Goal: Communication & Community: Answer question/provide support

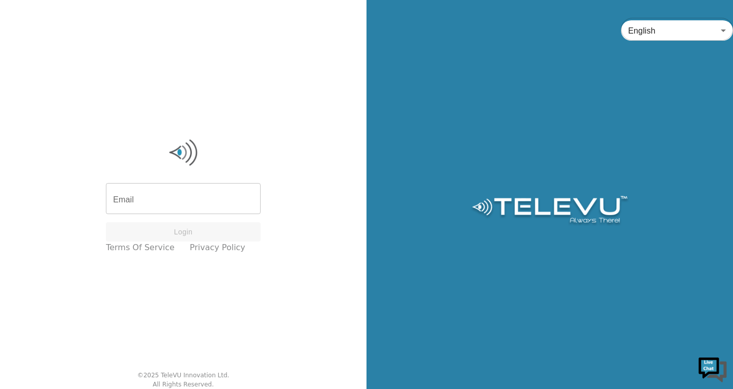
click at [165, 206] on input "Email" at bounding box center [183, 200] width 155 height 28
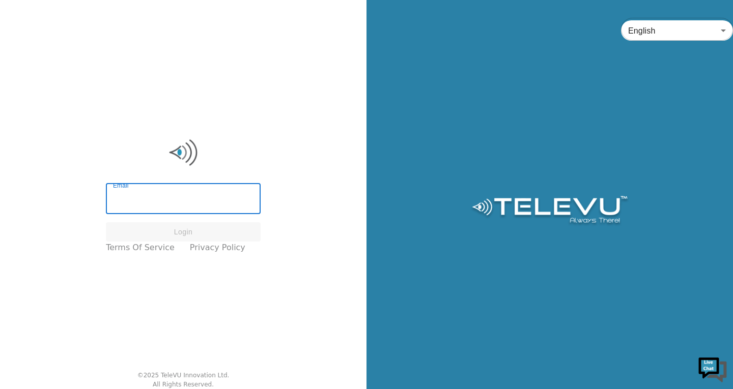
type input "[EMAIL_ADDRESS][DOMAIN_NAME]"
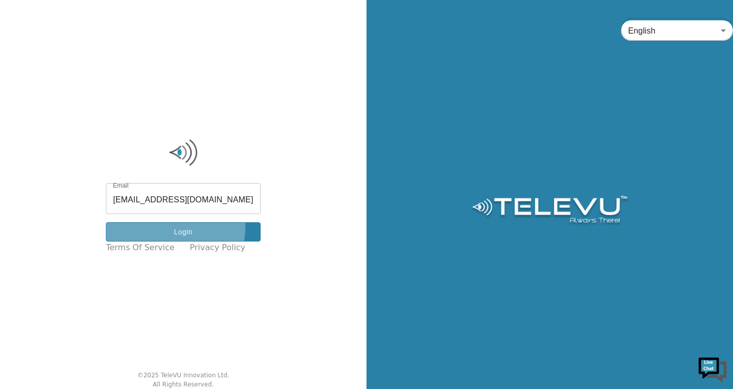
click at [182, 228] on button "Login" at bounding box center [183, 232] width 155 height 20
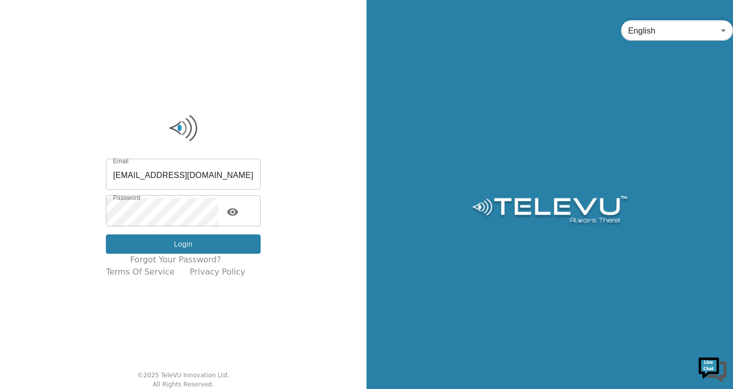
click at [180, 235] on button "Login" at bounding box center [183, 245] width 155 height 20
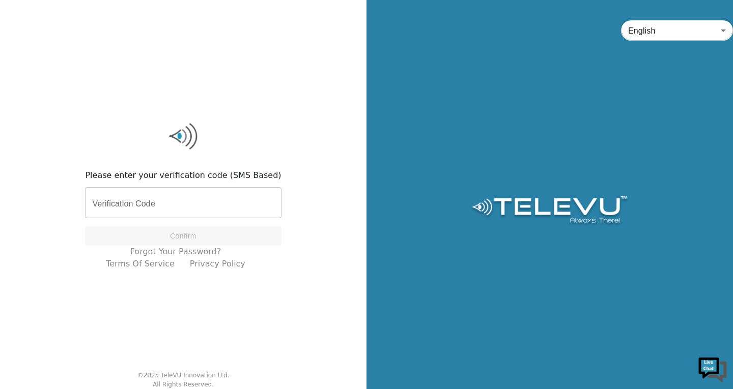
click at [67, 73] on div "Please enter your verification code (SMS Based) Verification Code Verification …" at bounding box center [183, 194] width 366 height 389
click at [126, 193] on input "Verification Code" at bounding box center [183, 204] width 196 height 28
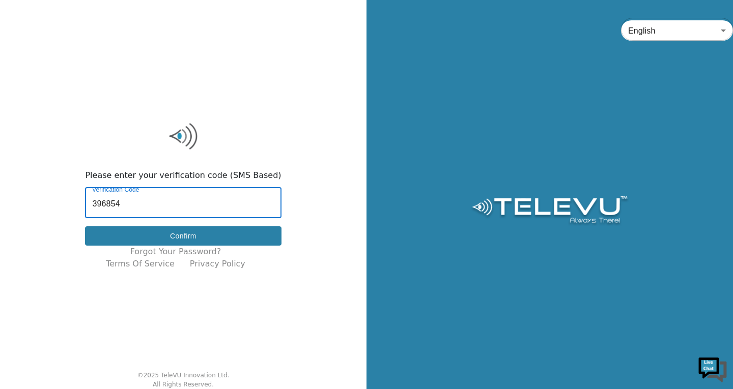
type input "396854"
click at [127, 234] on button "Confirm" at bounding box center [183, 236] width 196 height 20
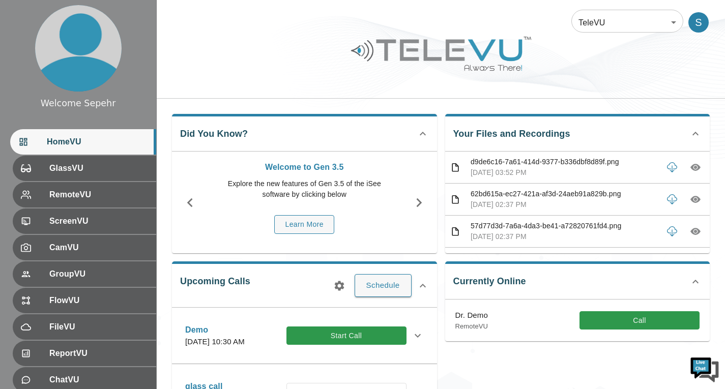
click at [634, 22] on body "Welcome Sepehr HomeVU GlassVU RemoteVU ScreenVU CamVU GroupVU FlowVU FileVU Rep…" at bounding box center [362, 330] width 725 height 661
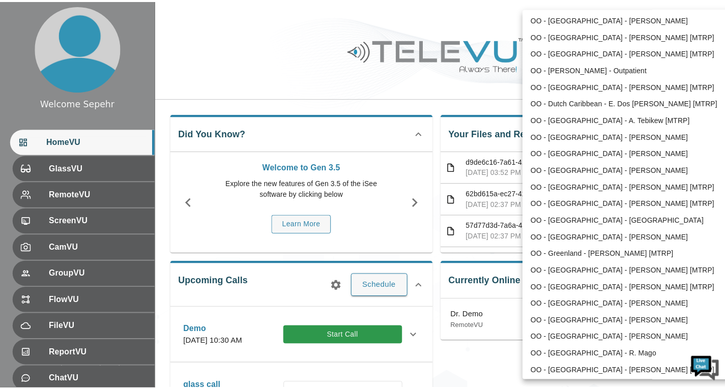
scroll to position [1008, 0]
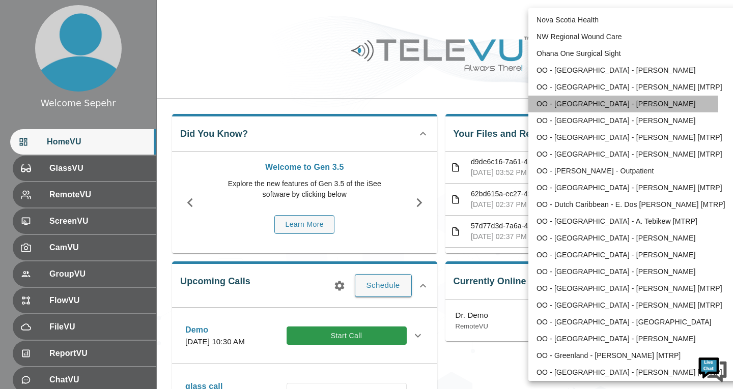
click at [581, 105] on li "OO - [GEOGRAPHIC_DATA] - [PERSON_NAME]" at bounding box center [633, 104] width 211 height 17
type input "209"
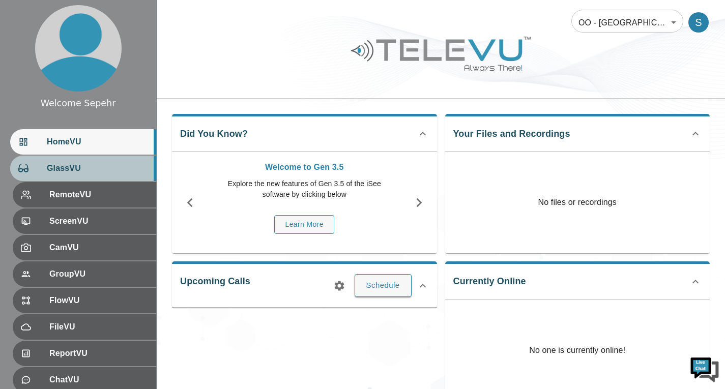
click at [122, 165] on span "GlassVU" at bounding box center [97, 168] width 101 height 12
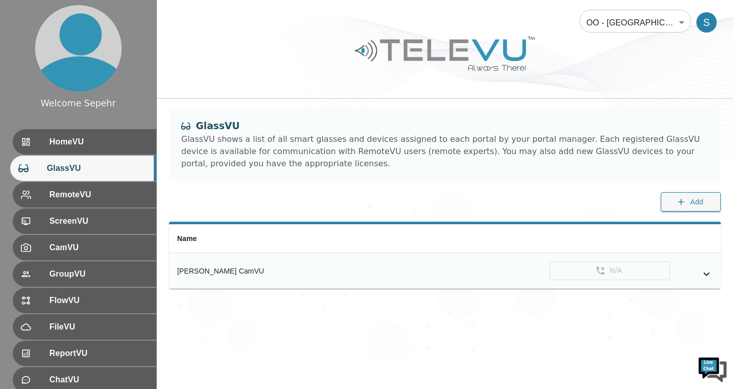
click at [704, 278] on icon "simple table" at bounding box center [706, 274] width 12 height 12
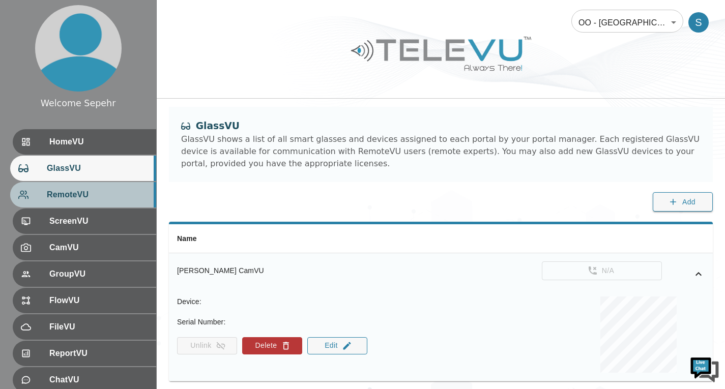
click at [116, 205] on div "RemoteVU" at bounding box center [83, 194] width 146 height 25
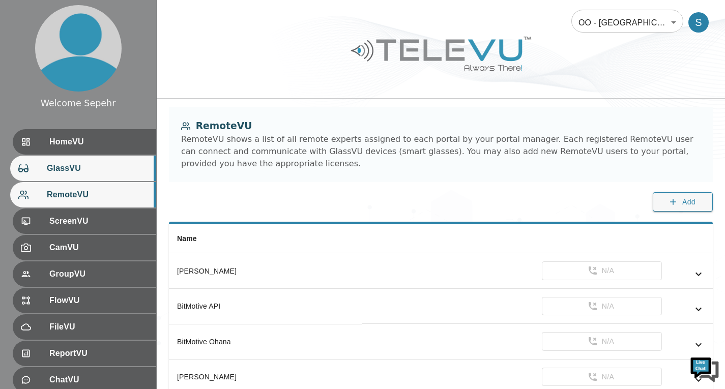
click at [102, 178] on div "GlassVU" at bounding box center [83, 168] width 146 height 25
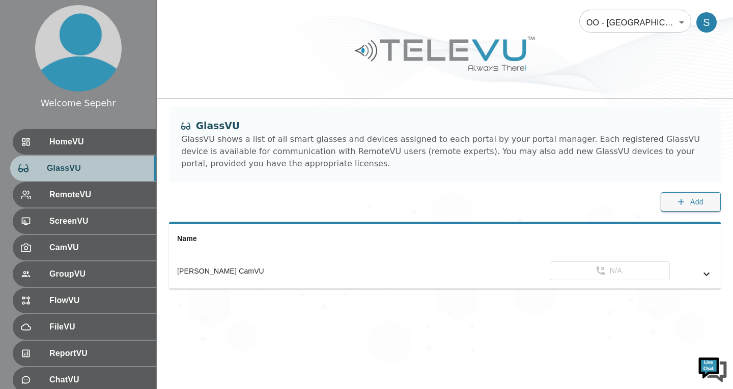
click at [37, 181] on div "GlassVU" at bounding box center [83, 168] width 146 height 25
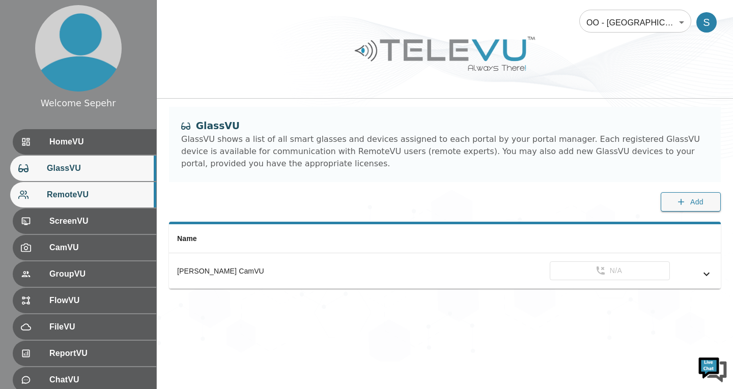
click at [47, 193] on span "RemoteVU" at bounding box center [97, 195] width 101 height 12
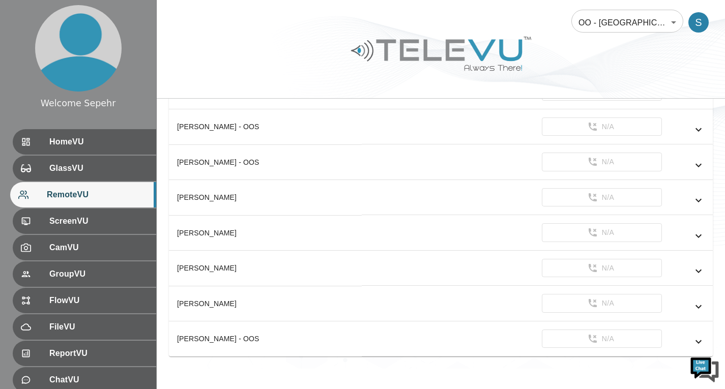
scroll to position [468, 0]
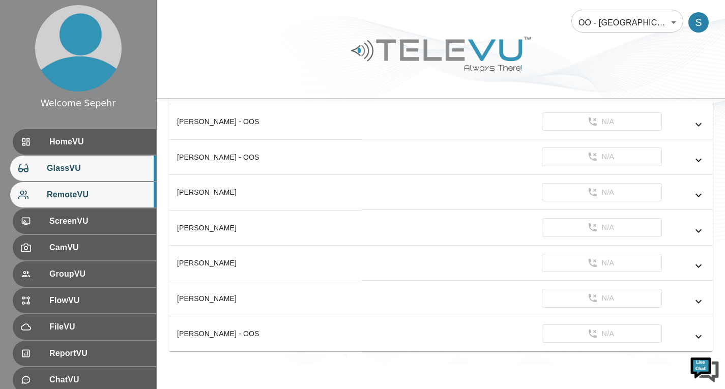
click at [78, 160] on div "GlassVU" at bounding box center [83, 168] width 146 height 25
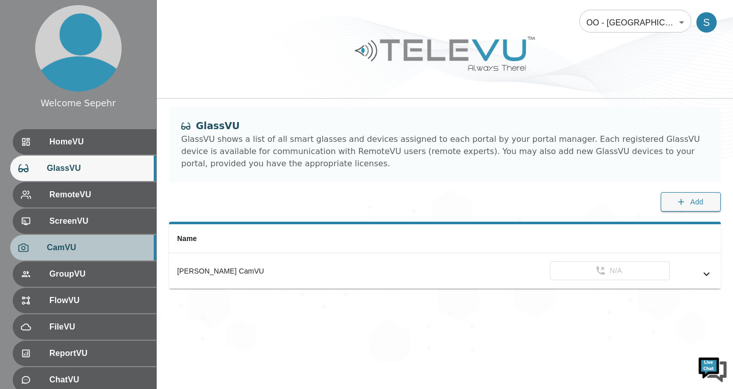
click at [101, 246] on span "CamVU" at bounding box center [97, 248] width 101 height 12
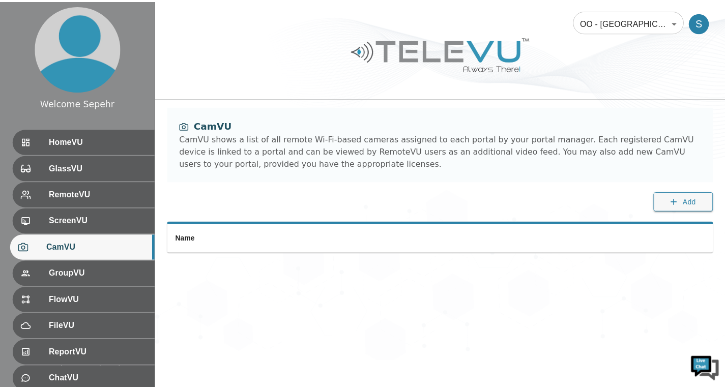
scroll to position [140, 0]
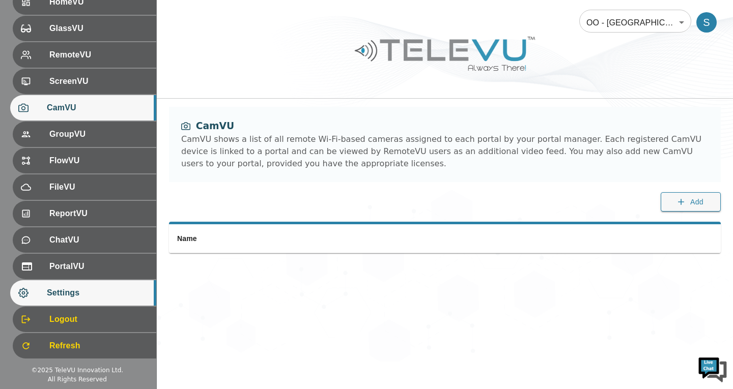
click at [94, 282] on div "Settings" at bounding box center [83, 292] width 146 height 25
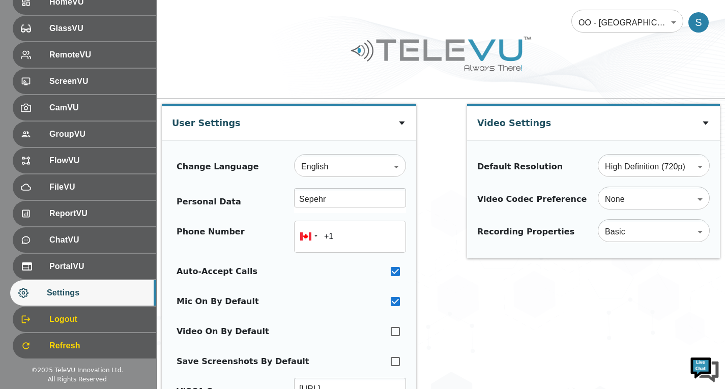
type input "[PHONE_NUMBER]"
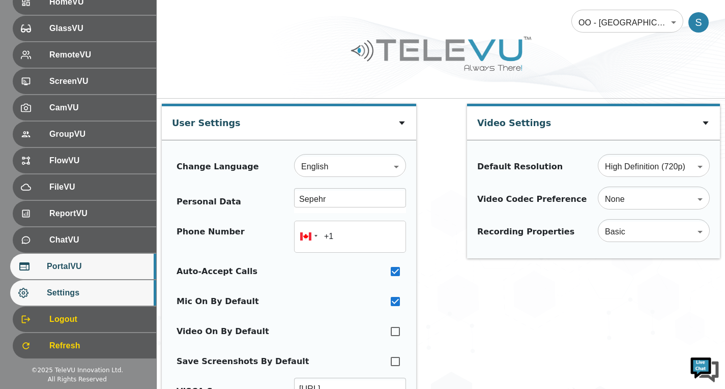
click at [97, 266] on span "PortalVU" at bounding box center [97, 266] width 101 height 12
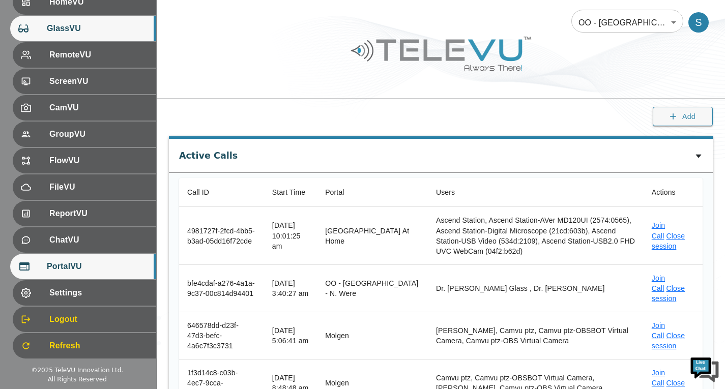
click at [106, 31] on span "GlassVU" at bounding box center [97, 28] width 101 height 12
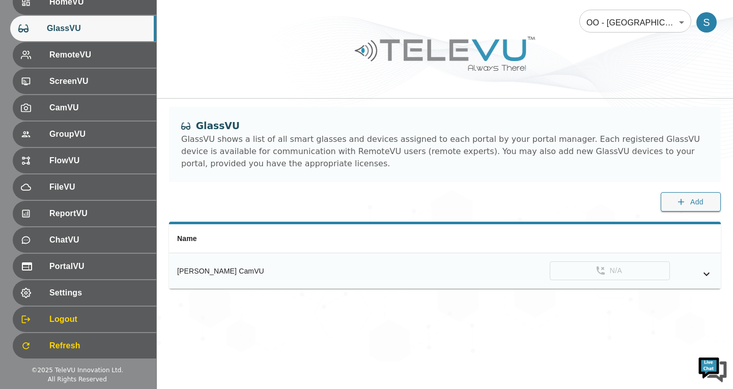
click at [705, 275] on icon "simple table" at bounding box center [706, 274] width 12 height 12
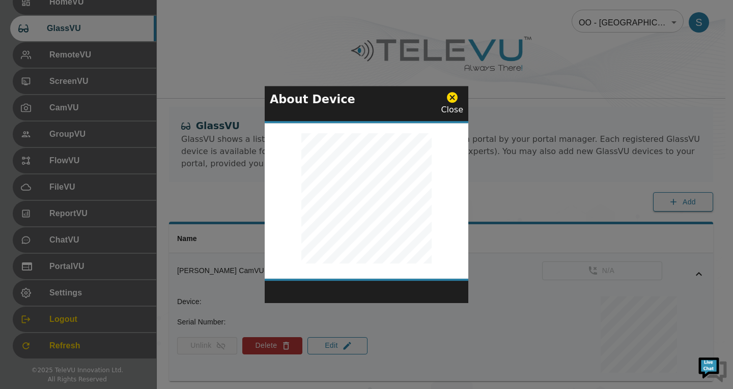
click at [456, 93] on icon at bounding box center [452, 97] width 11 height 11
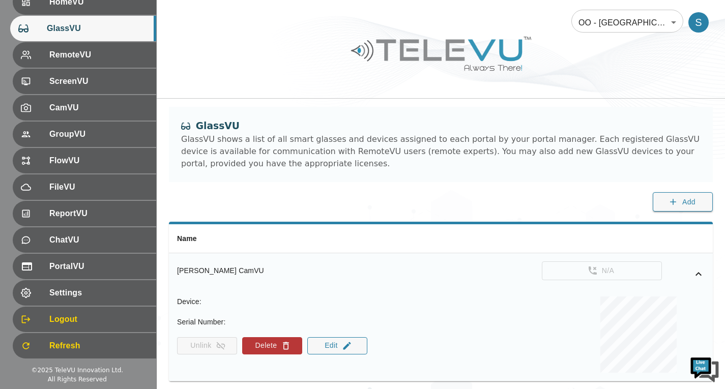
click at [700, 273] on icon "simple table" at bounding box center [698, 274] width 12 height 12
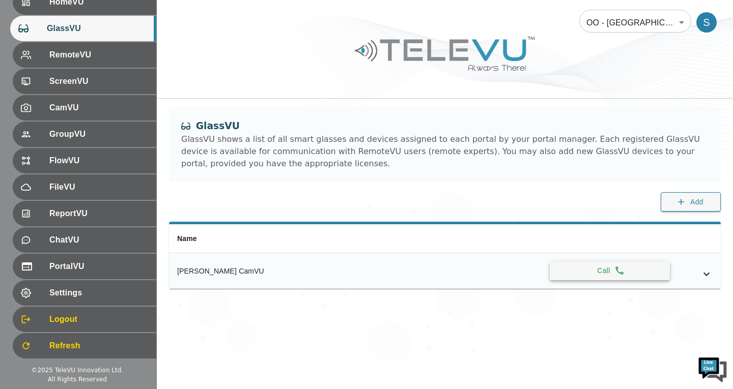
click at [578, 267] on button "Call" at bounding box center [609, 271] width 120 height 19
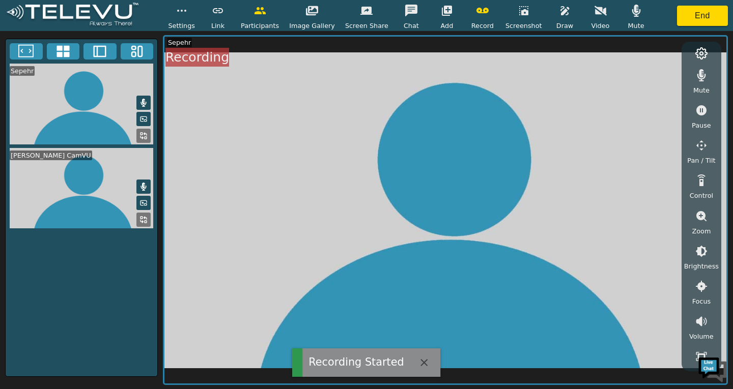
click at [482, 14] on button "button" at bounding box center [482, 11] width 25 height 20
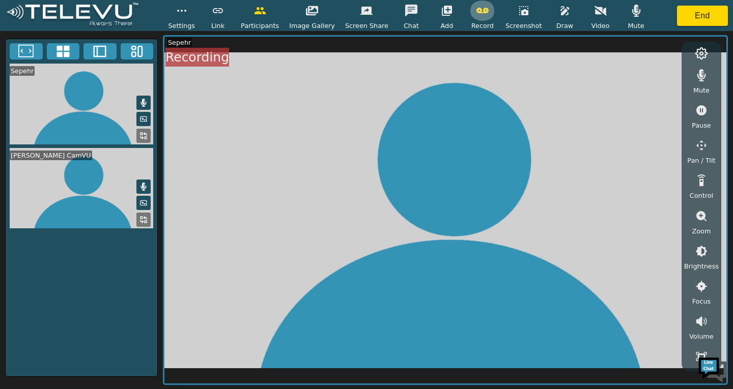
click at [470, 11] on button "button" at bounding box center [482, 11] width 25 height 20
click at [689, 16] on button "End" at bounding box center [702, 16] width 51 height 20
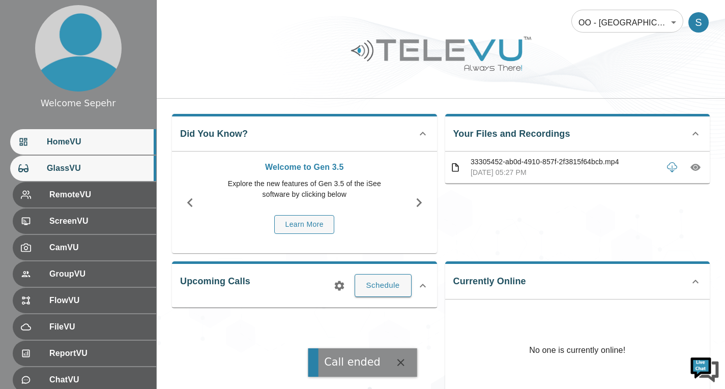
click at [71, 177] on div "GlassVU" at bounding box center [83, 168] width 146 height 25
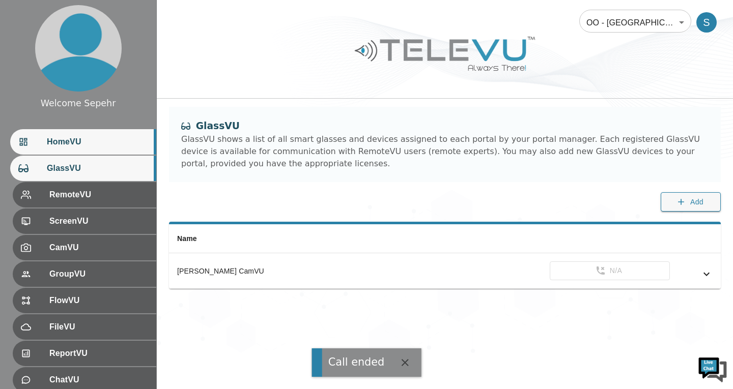
click at [73, 154] on div "HomeVU" at bounding box center [83, 141] width 146 height 25
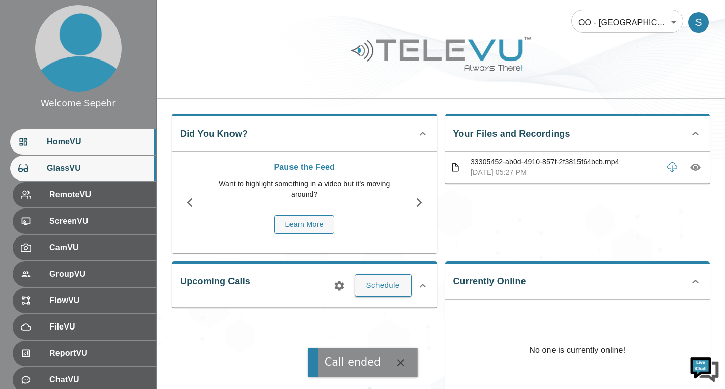
click at [72, 173] on span "GlassVU" at bounding box center [97, 168] width 101 height 12
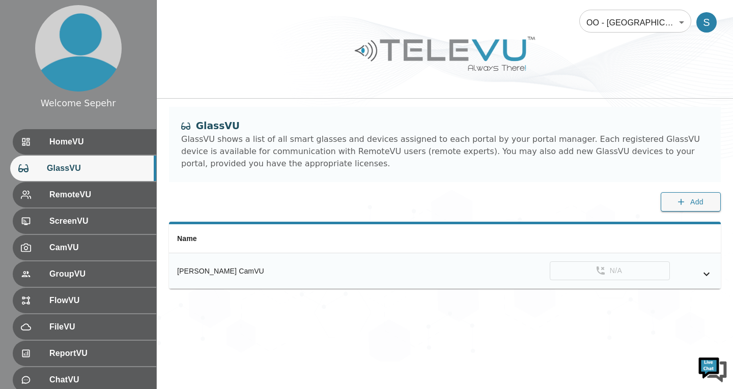
click at [702, 277] on icon "simple table" at bounding box center [706, 274] width 12 height 12
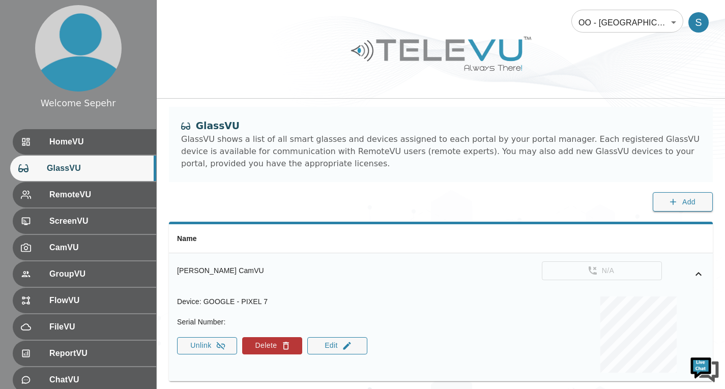
click at [702, 277] on icon "simple table" at bounding box center [698, 274] width 12 height 12
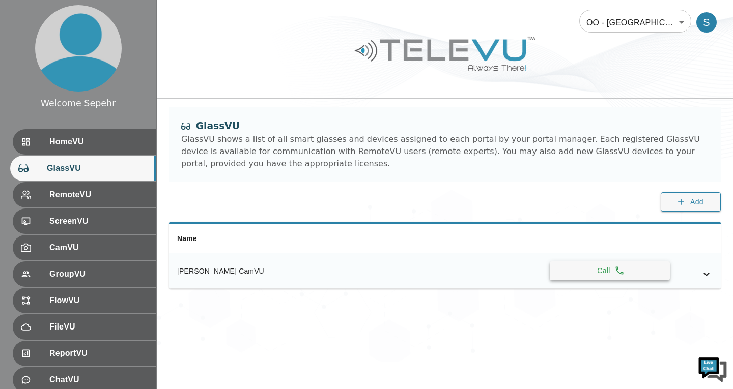
click at [594, 268] on button "Call" at bounding box center [609, 271] width 120 height 19
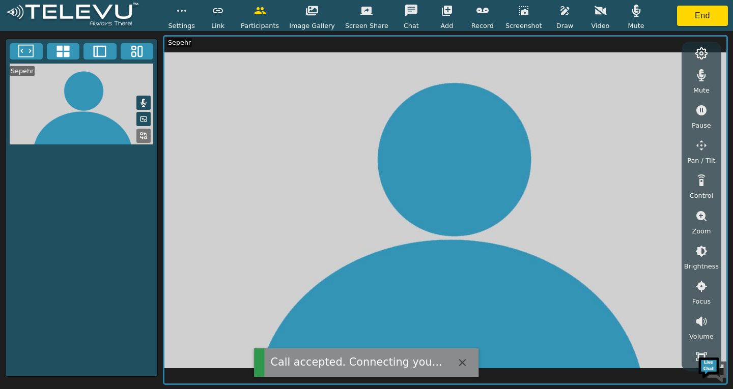
click at [476, 11] on icon "button" at bounding box center [482, 11] width 12 height 6
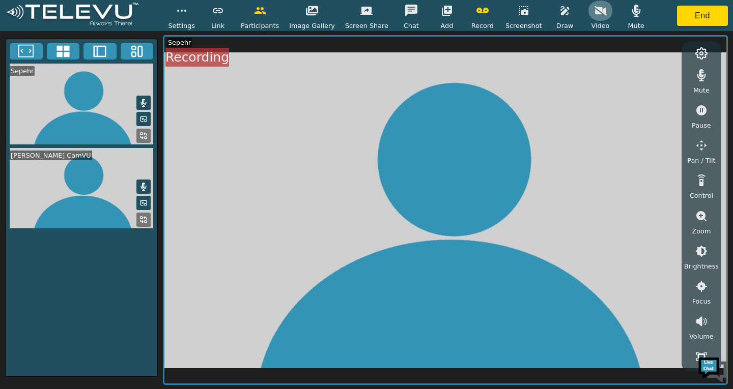
click at [594, 13] on icon "button" at bounding box center [600, 11] width 12 height 10
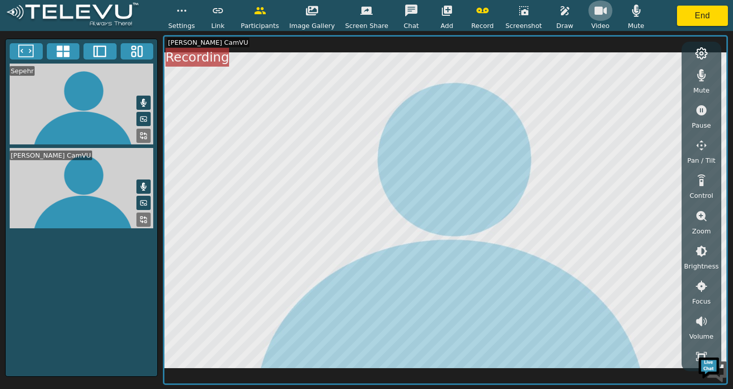
click at [594, 13] on icon "button" at bounding box center [600, 11] width 12 height 8
click at [717, 13] on button "End" at bounding box center [702, 16] width 51 height 20
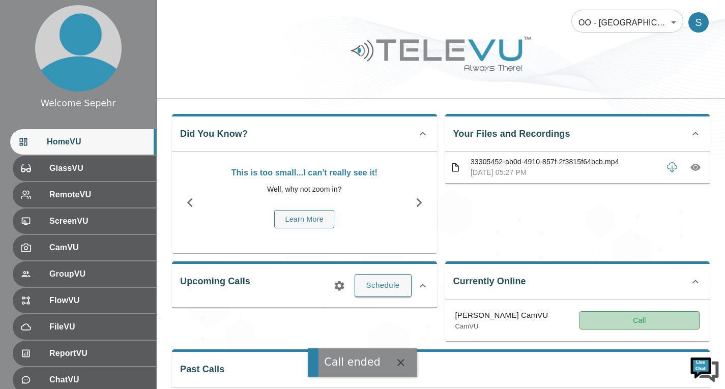
click at [655, 327] on button "Call" at bounding box center [640, 320] width 120 height 19
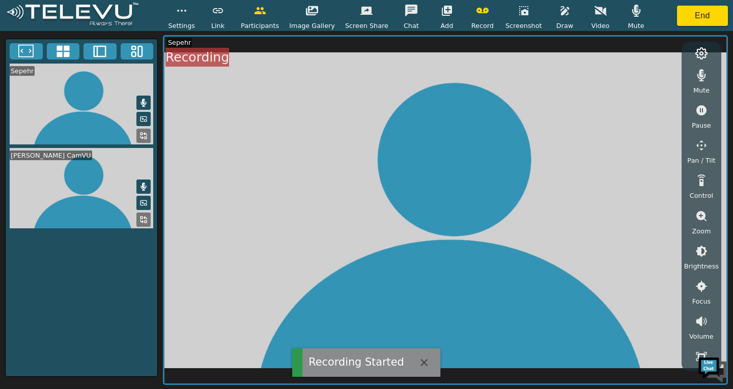
click at [482, 10] on button "button" at bounding box center [482, 11] width 25 height 20
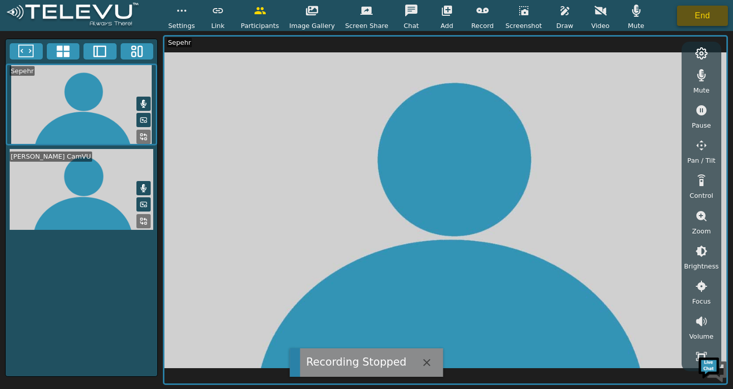
click at [694, 19] on button "End" at bounding box center [702, 16] width 51 height 20
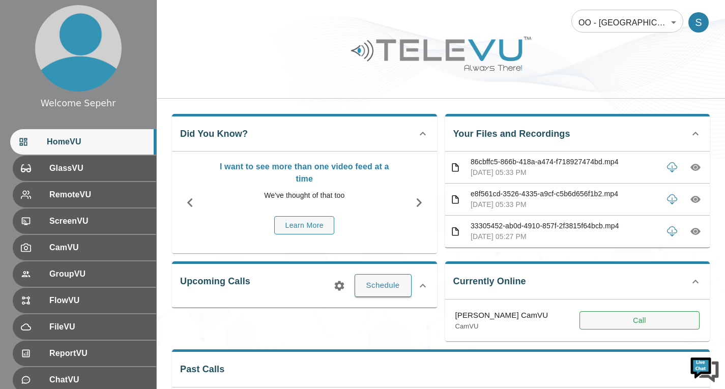
click at [592, 312] on button "Call" at bounding box center [640, 320] width 120 height 19
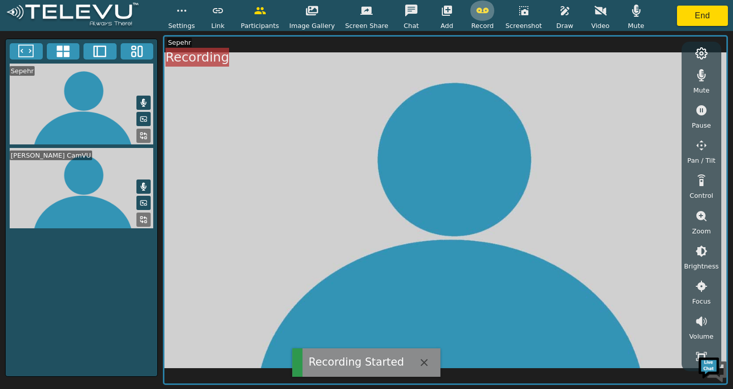
click at [476, 12] on icon "button" at bounding box center [482, 11] width 12 height 6
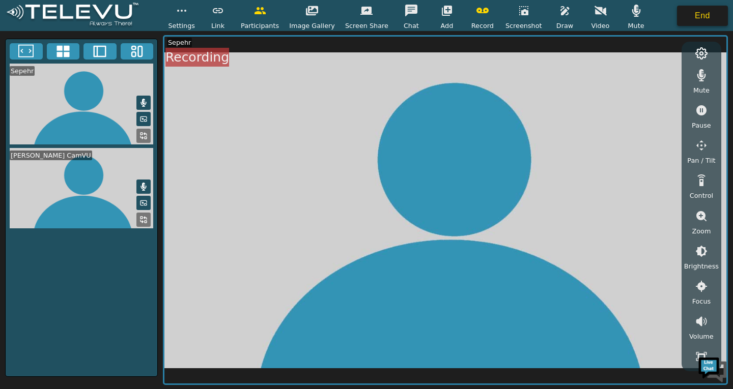
click at [693, 16] on button "End" at bounding box center [702, 16] width 51 height 20
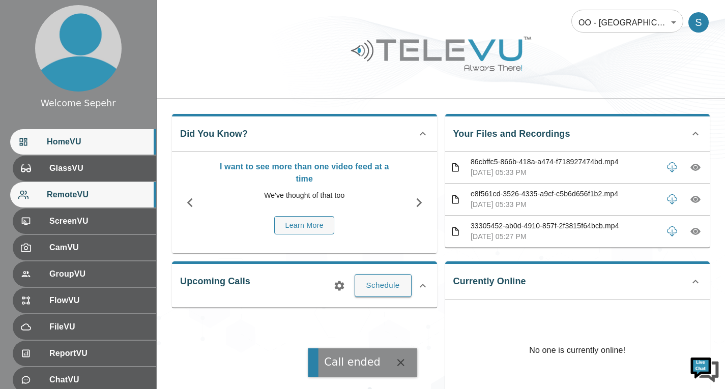
click at [118, 188] on div "RemoteVU" at bounding box center [83, 194] width 146 height 25
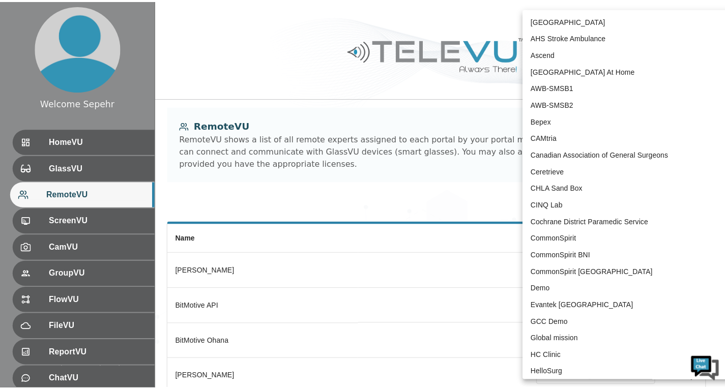
scroll to position [917, 0]
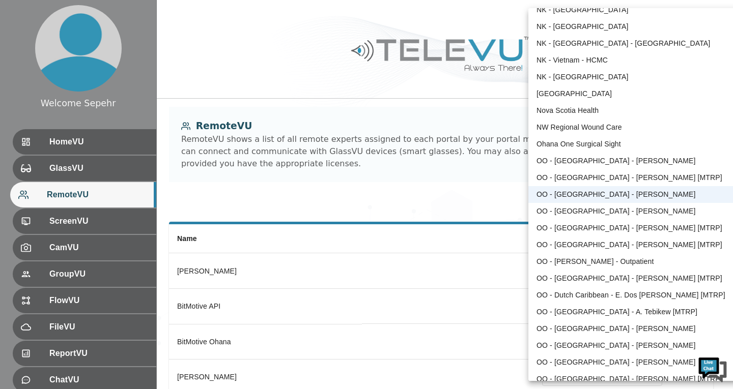
click at [471, 93] on div at bounding box center [366, 194] width 733 height 389
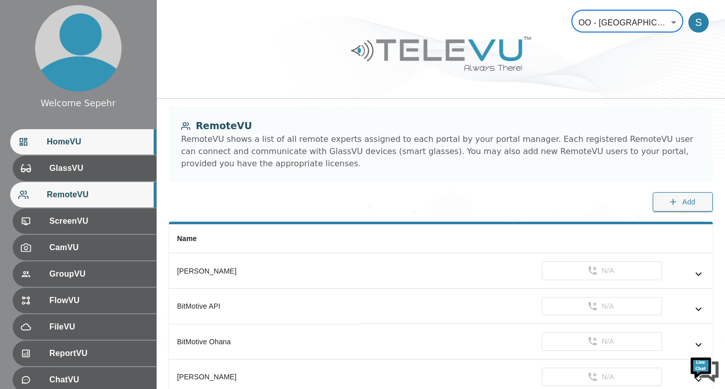
click at [105, 142] on span "HomeVU" at bounding box center [97, 142] width 101 height 12
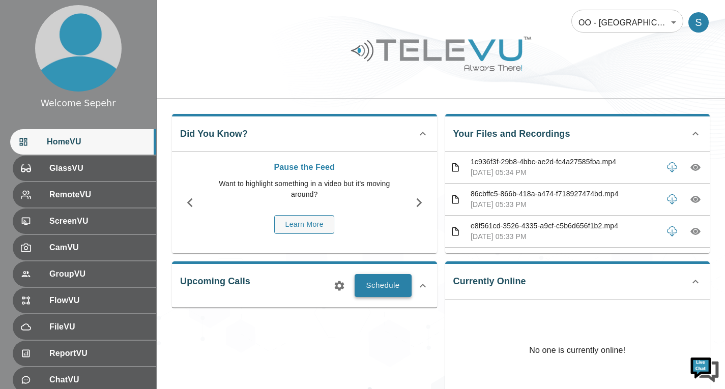
click at [382, 286] on button "Schedule" at bounding box center [383, 285] width 57 height 22
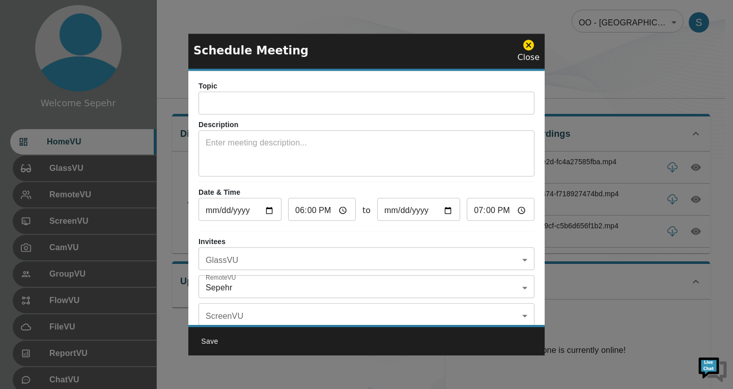
click at [528, 46] on icon at bounding box center [528, 45] width 13 height 13
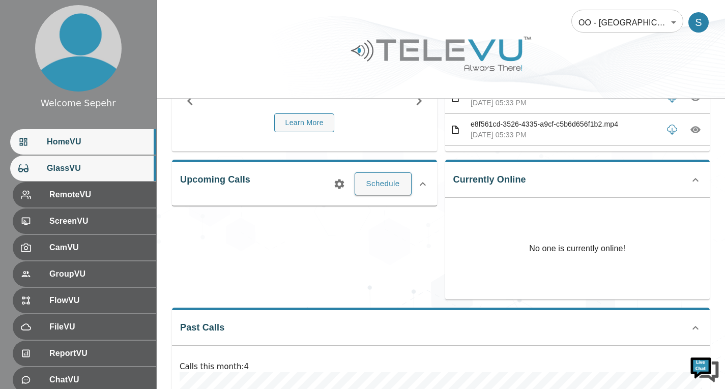
click at [67, 170] on span "GlassVU" at bounding box center [97, 168] width 101 height 12
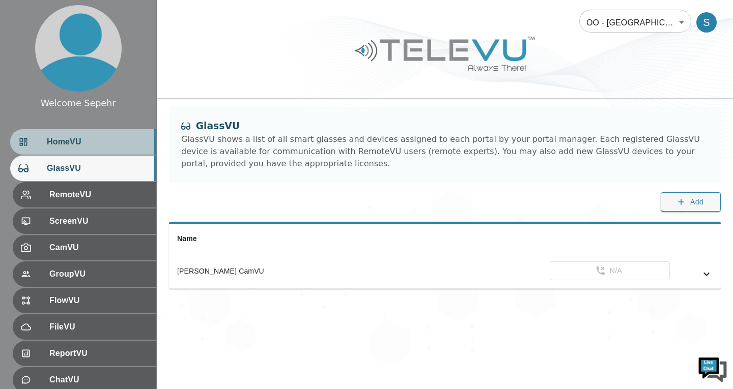
click at [69, 144] on span "HomeVU" at bounding box center [97, 142] width 101 height 12
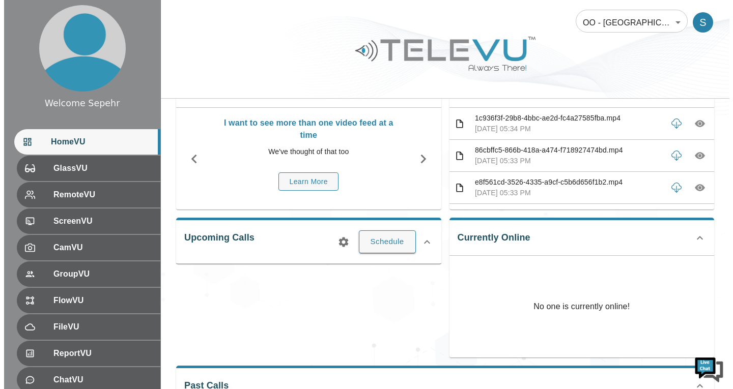
scroll to position [102, 0]
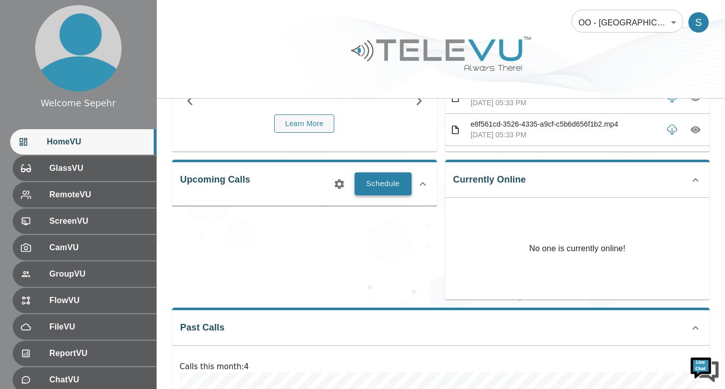
click at [388, 188] on button "Schedule" at bounding box center [383, 183] width 57 height 22
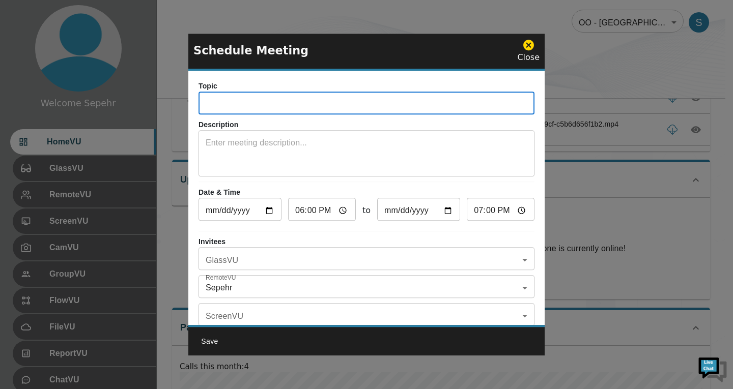
click at [278, 105] on input "text" at bounding box center [366, 104] width 336 height 20
type input "glass call"
click at [254, 162] on textarea at bounding box center [367, 154] width 322 height 35
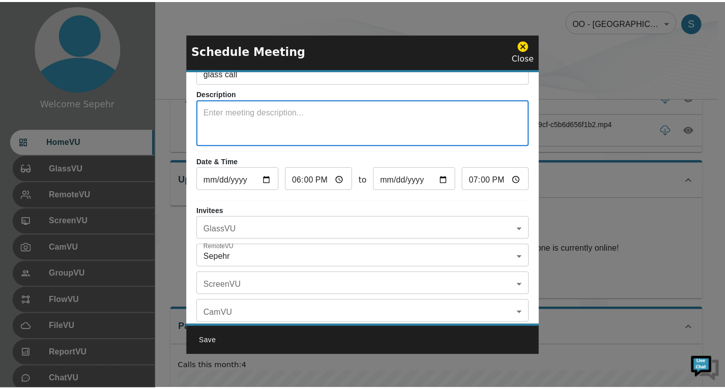
scroll to position [60, 0]
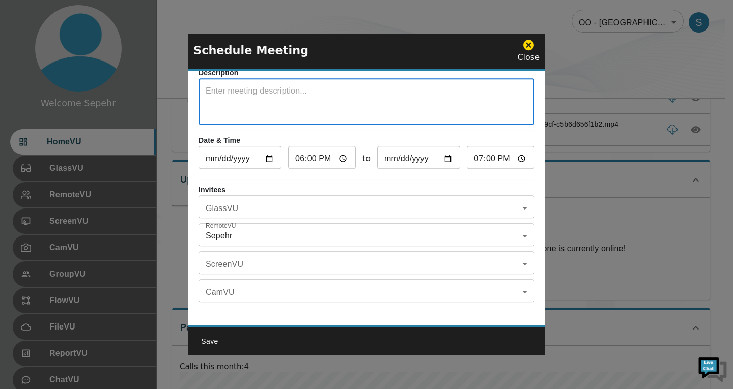
click at [301, 202] on body "Welcome Sepehr HomeVU GlassVU RemoteVU ScreenVU CamVU GroupVU FlowVU FileVU Rep…" at bounding box center [366, 236] width 733 height 677
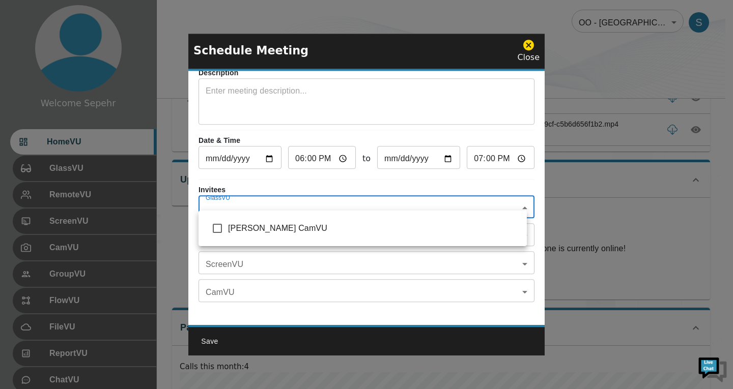
click at [218, 231] on input "checkbox" at bounding box center [217, 228] width 21 height 21
checkbox input "true"
type input "[PERSON_NAME] CamVU"
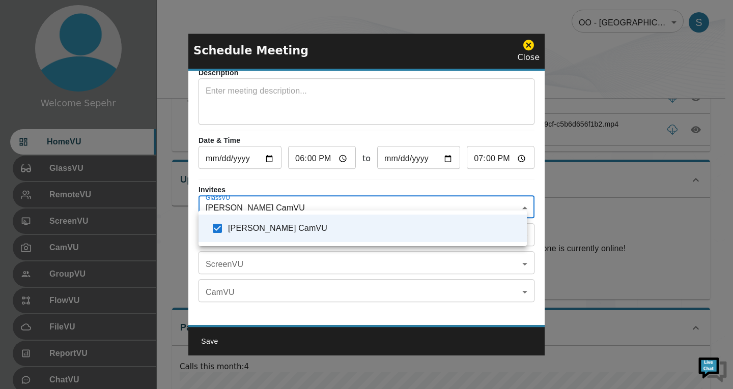
click at [363, 276] on div at bounding box center [366, 194] width 733 height 389
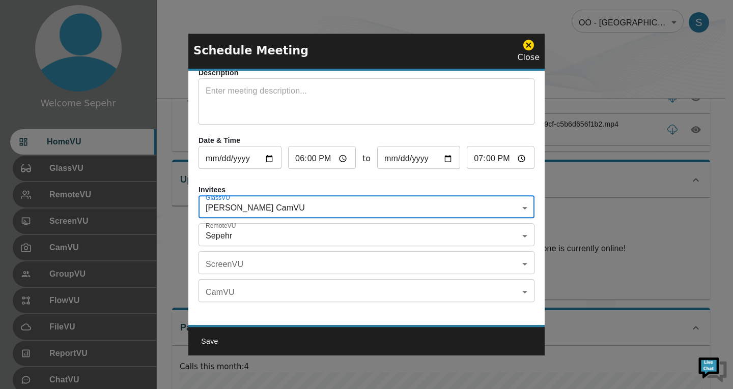
click at [293, 235] on body "Welcome Sepehr HomeVU GlassVU RemoteVU ScreenVU CamVU GroupVU FlowVU FileVU Rep…" at bounding box center [366, 236] width 733 height 677
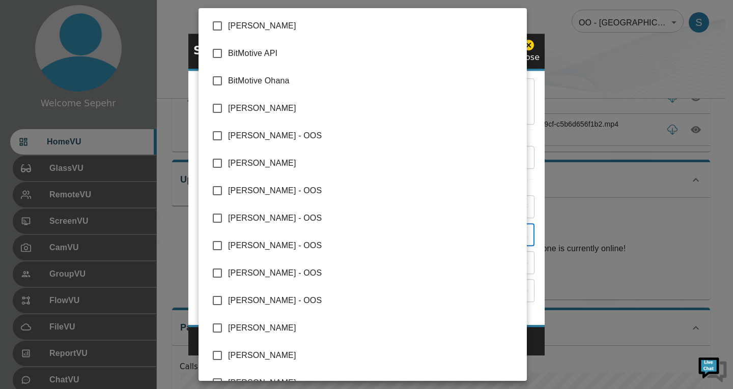
click at [299, 225] on li "[PERSON_NAME] - OOS" at bounding box center [362, 218] width 328 height 27
type input "Sepehr,[PERSON_NAME][GEOGRAPHIC_DATA]"
checkbox input "true"
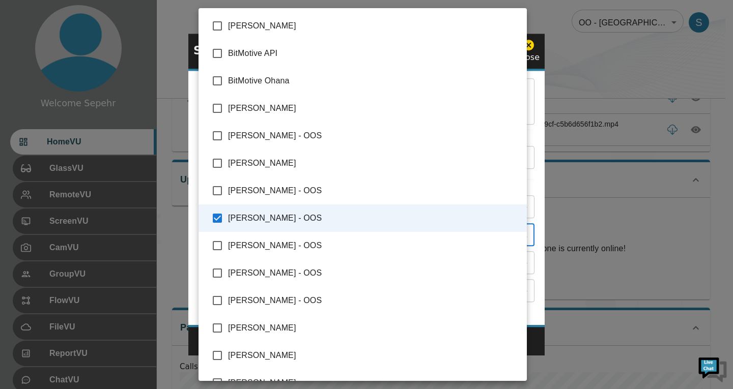
click at [538, 221] on div at bounding box center [366, 194] width 733 height 389
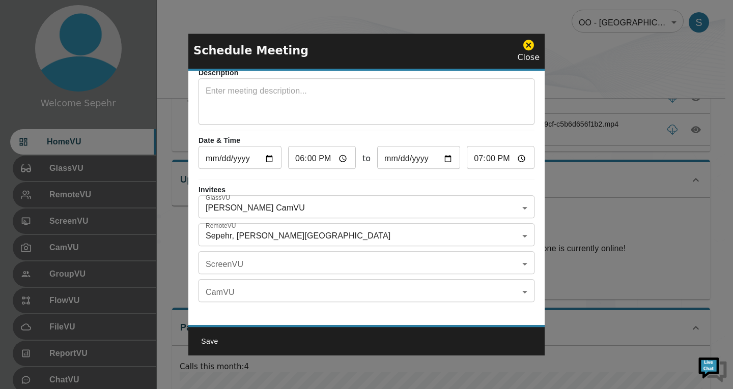
click at [534, 49] on icon at bounding box center [528, 45] width 13 height 13
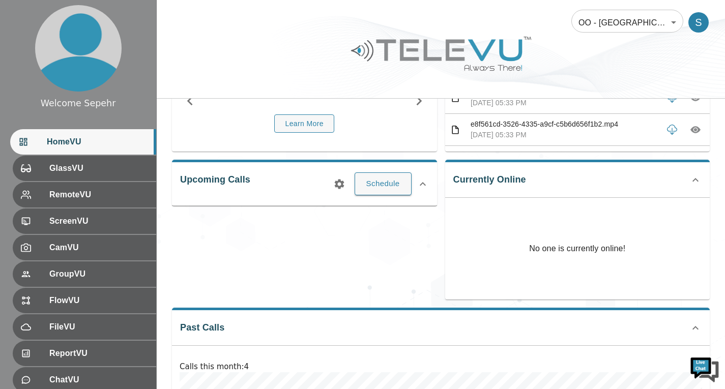
scroll to position [51, 0]
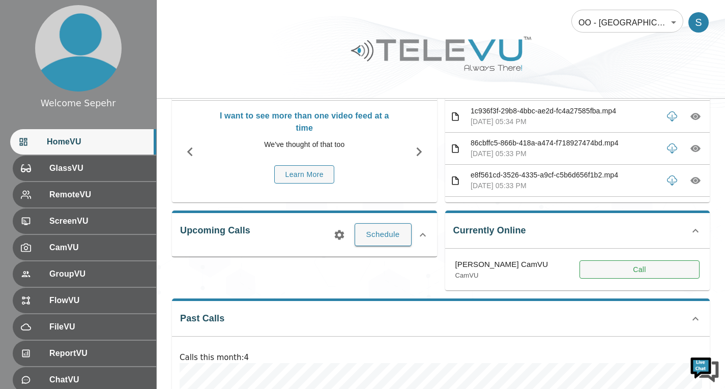
click at [624, 269] on button "Call" at bounding box center [640, 269] width 120 height 19
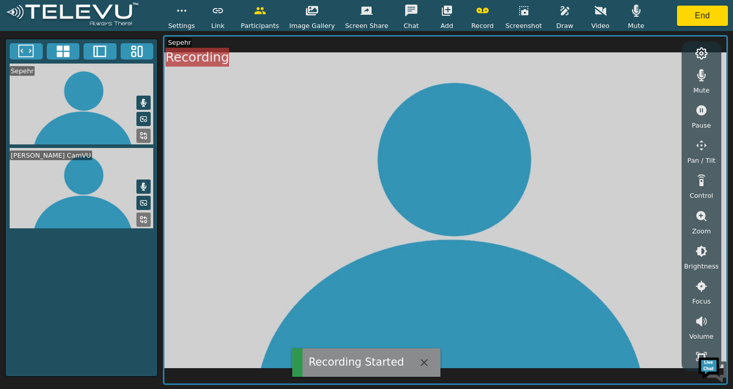
click at [476, 13] on icon "button" at bounding box center [482, 11] width 12 height 12
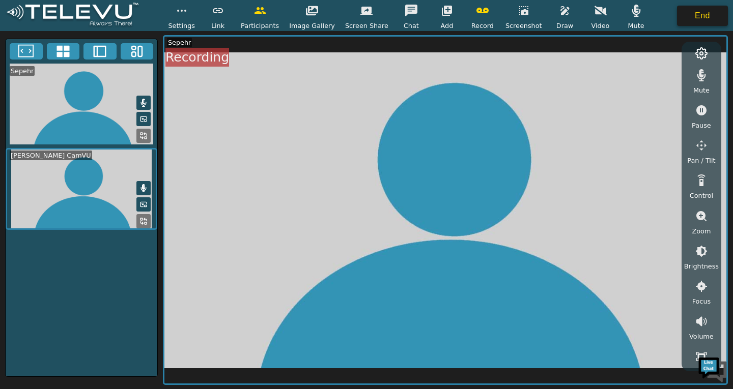
click at [707, 16] on button "End" at bounding box center [702, 16] width 51 height 20
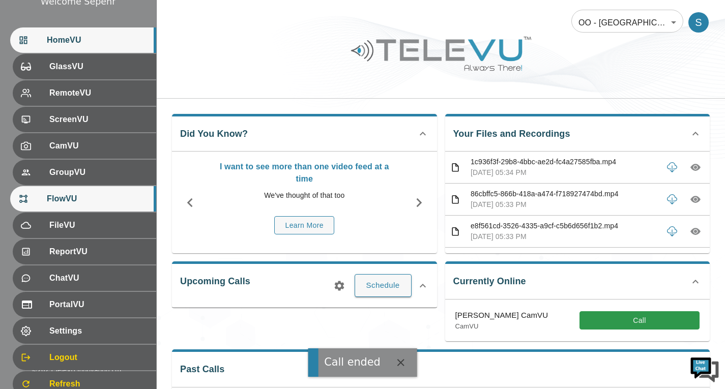
scroll to position [89, 0]
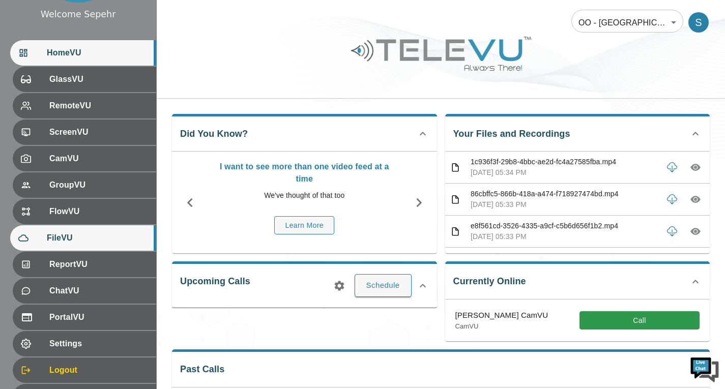
click at [66, 237] on span "FileVU" at bounding box center [97, 238] width 101 height 12
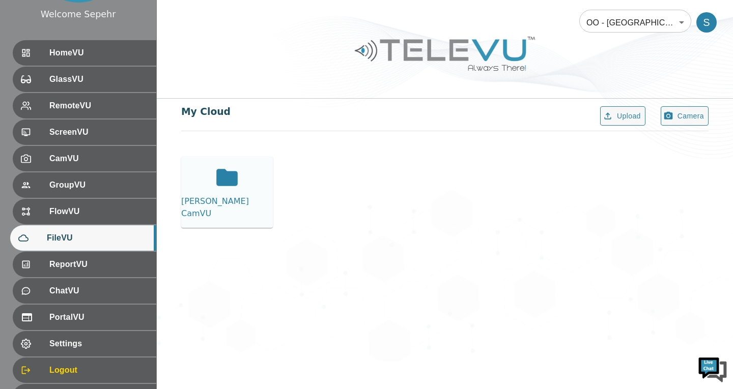
click at [220, 190] on icon at bounding box center [226, 177] width 25 height 25
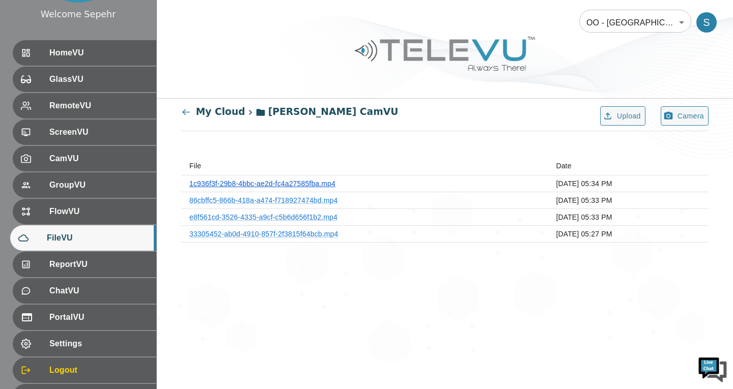
click at [220, 182] on link "1c936f3f-29b8-4bbc-ae2d-fc4a27585fba.mp4" at bounding box center [262, 184] width 146 height 8
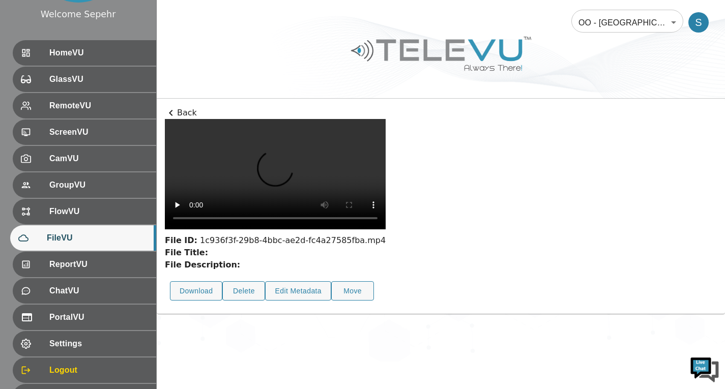
scroll to position [29, 0]
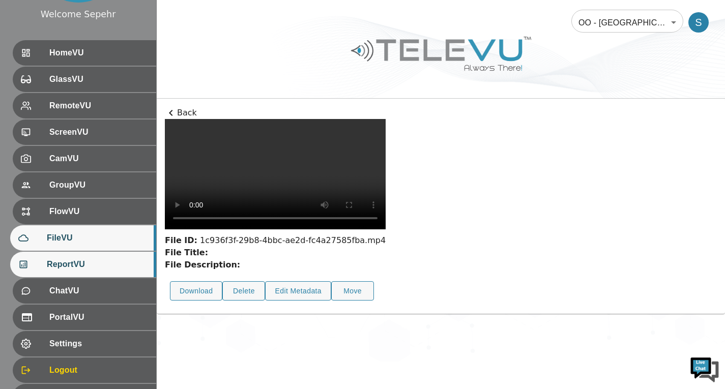
click at [107, 262] on span "ReportVU" at bounding box center [97, 264] width 101 height 12
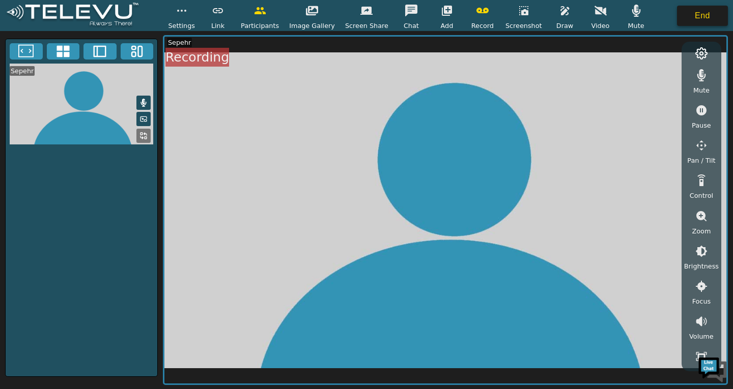
click at [712, 17] on button "End" at bounding box center [702, 16] width 51 height 20
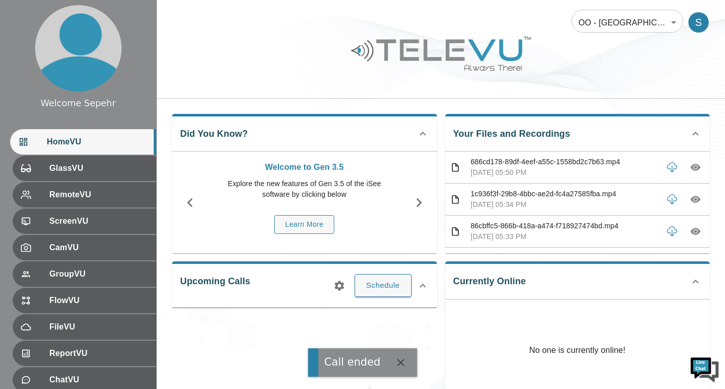
click at [641, 28] on body "Call ended Welcome Sepehr HomeVU GlassVU RemoteVU ScreenVU CamVU GroupVU FlowVU…" at bounding box center [362, 338] width 725 height 677
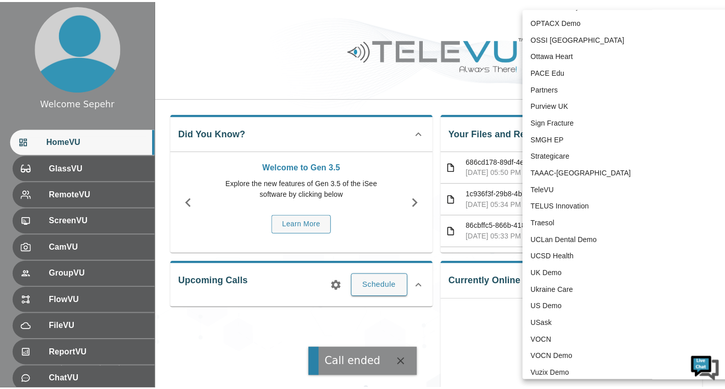
scroll to position [2053, 0]
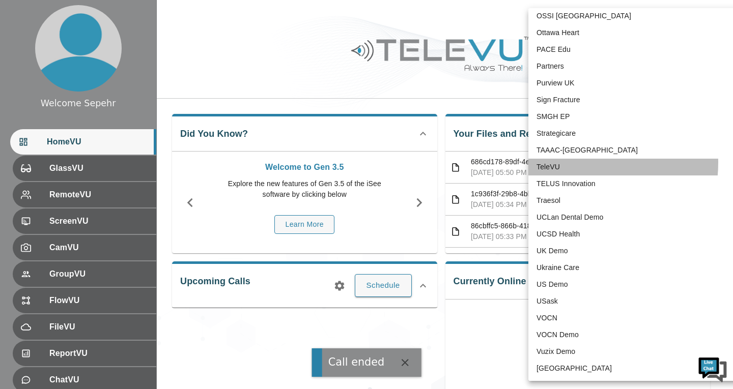
click at [578, 163] on li "TeleVU" at bounding box center [633, 167] width 211 height 17
type input "1"
